Goal: Check status

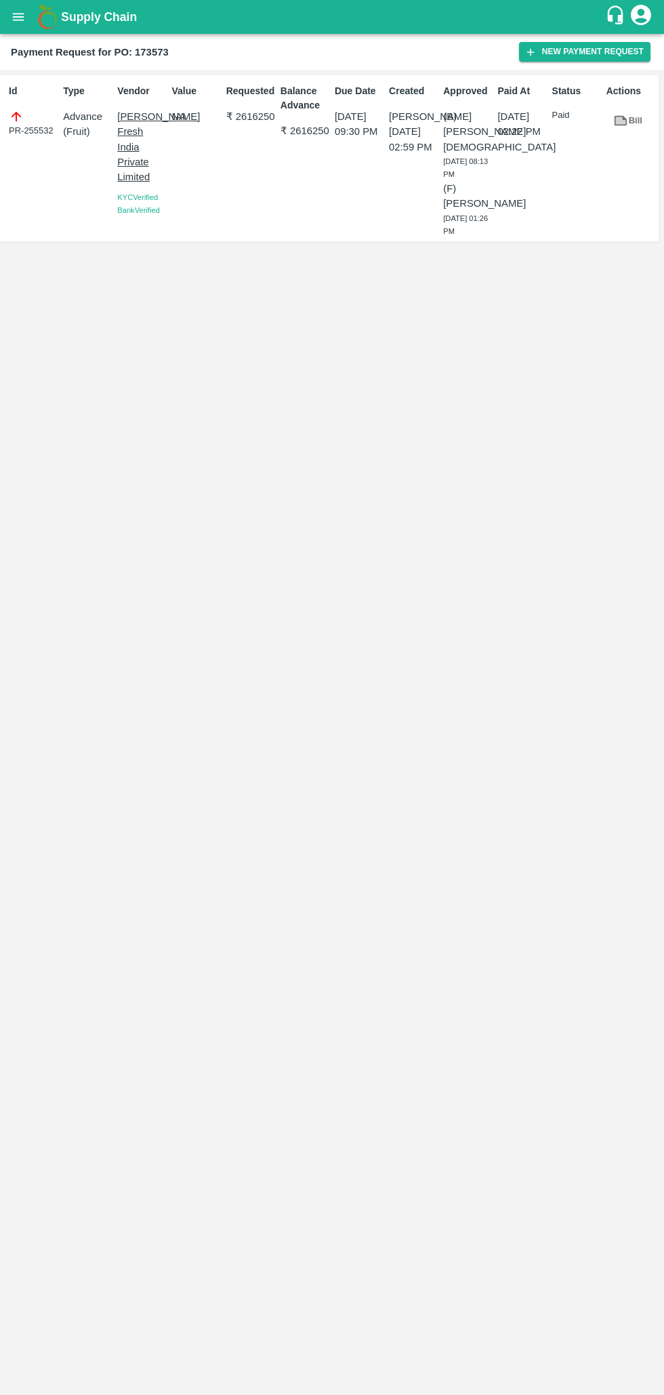
click at [35, 213] on div "Id PR-255532" at bounding box center [30, 158] width 54 height 159
